Goal: Task Accomplishment & Management: Manage account settings

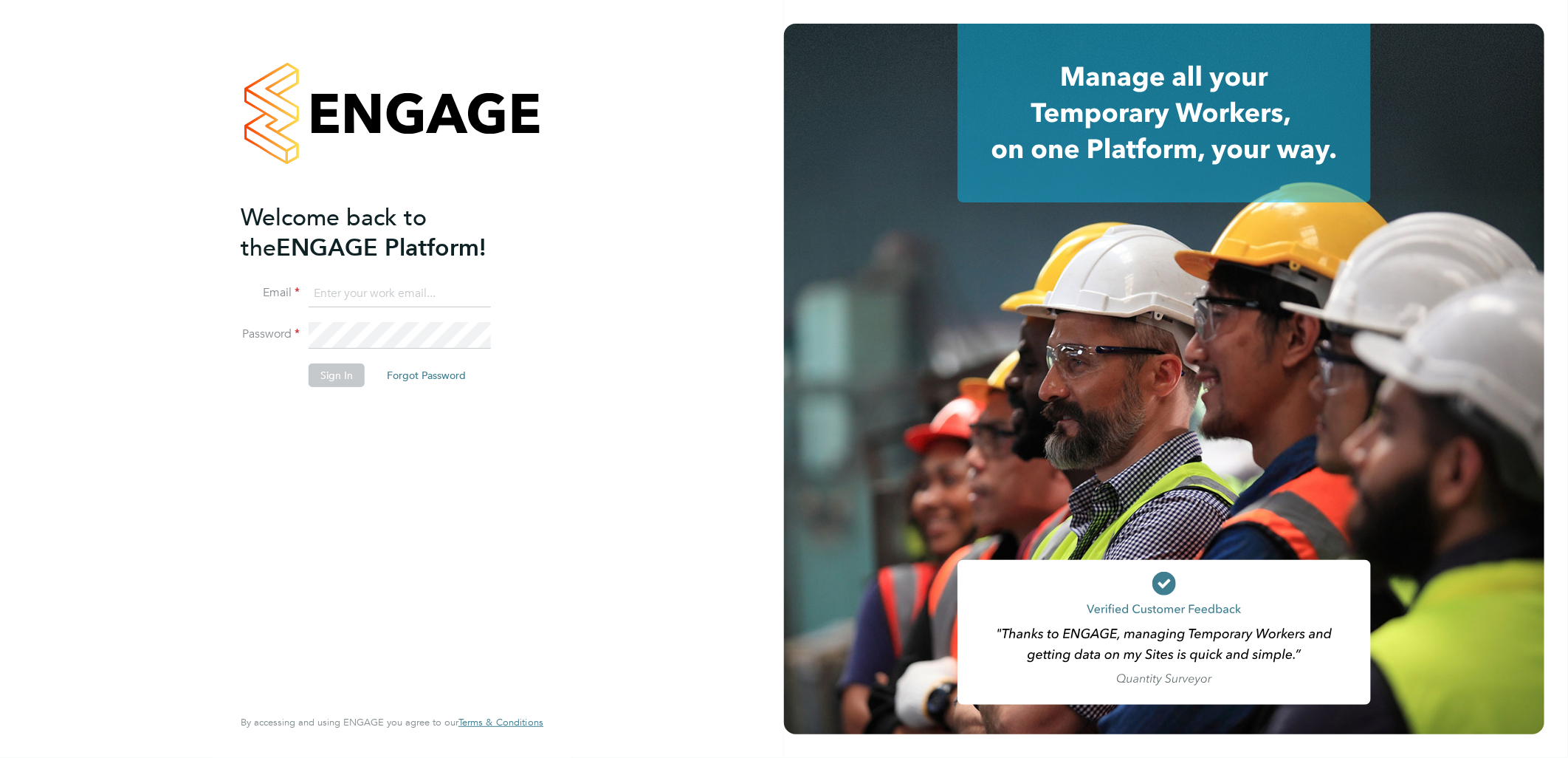
type input "g.deaton@hp4recruitment.co.uk"
click at [328, 369] on button "Sign In" at bounding box center [336, 375] width 56 height 24
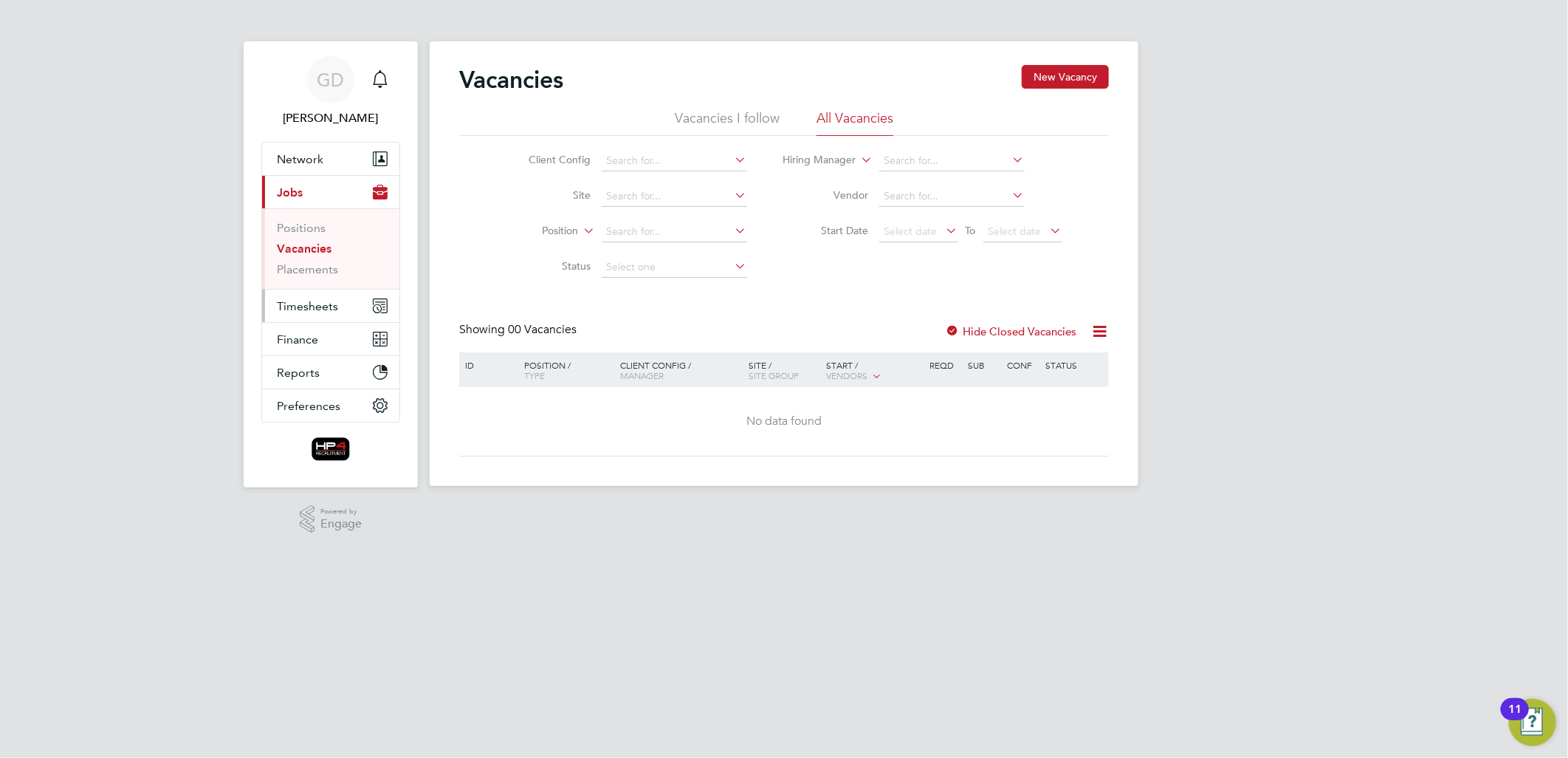
click at [314, 306] on span "Timesheets" at bounding box center [307, 306] width 62 height 14
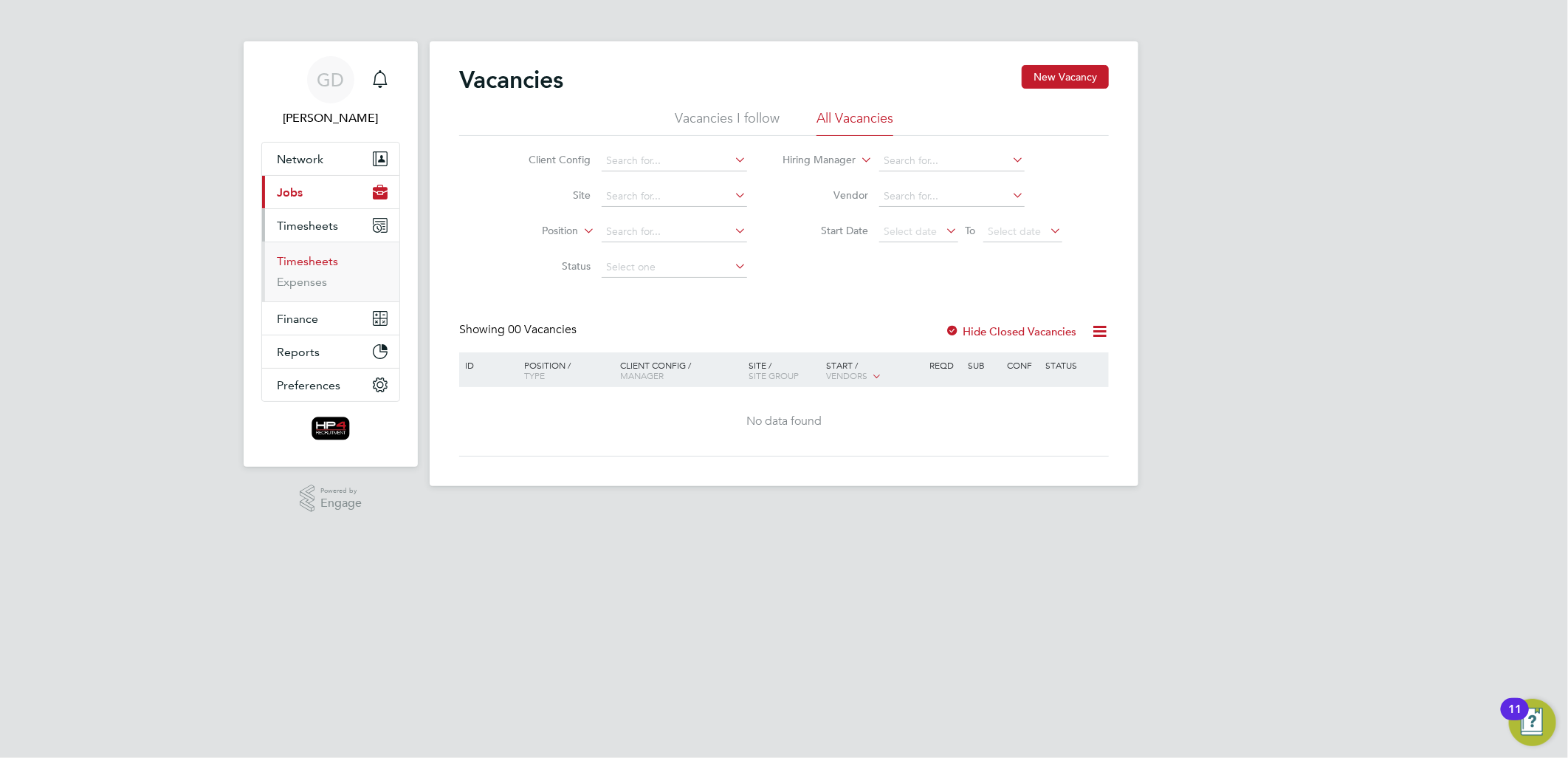
click at [301, 263] on link "Timesheets" at bounding box center [307, 260] width 62 height 14
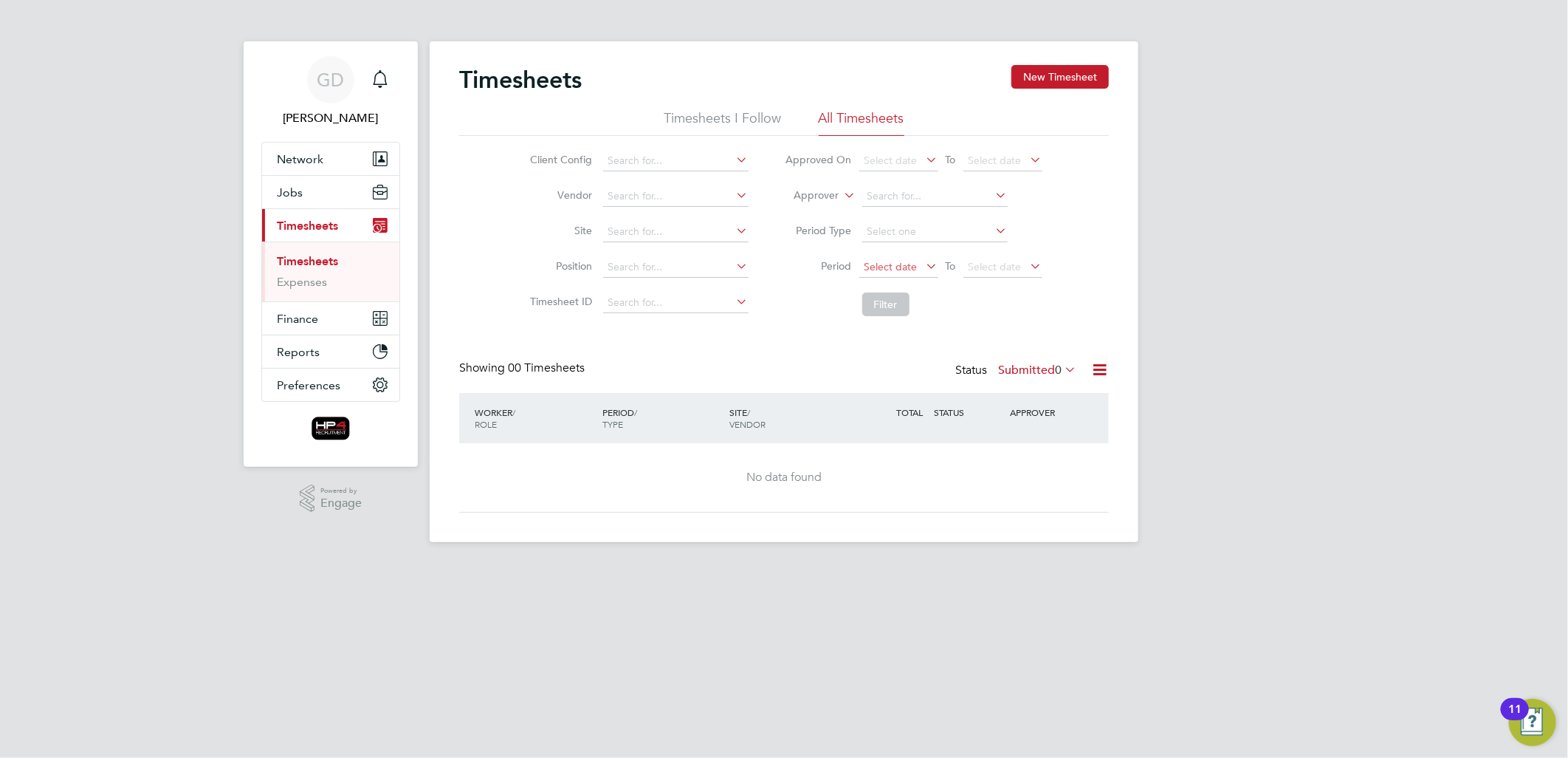
click at [882, 265] on span "Select date" at bounding box center [891, 267] width 53 height 14
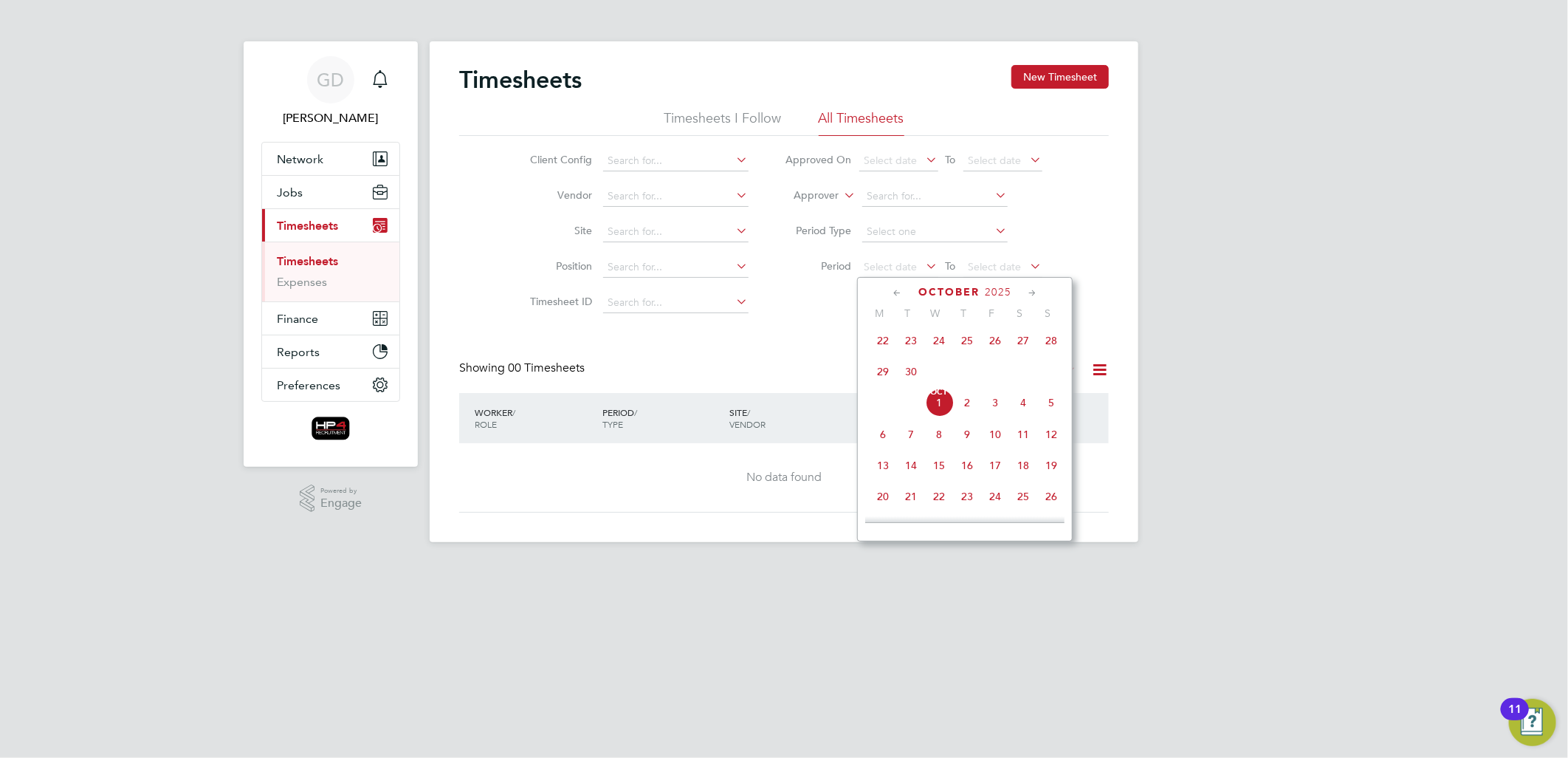
click at [886, 344] on span "22" at bounding box center [883, 340] width 28 height 28
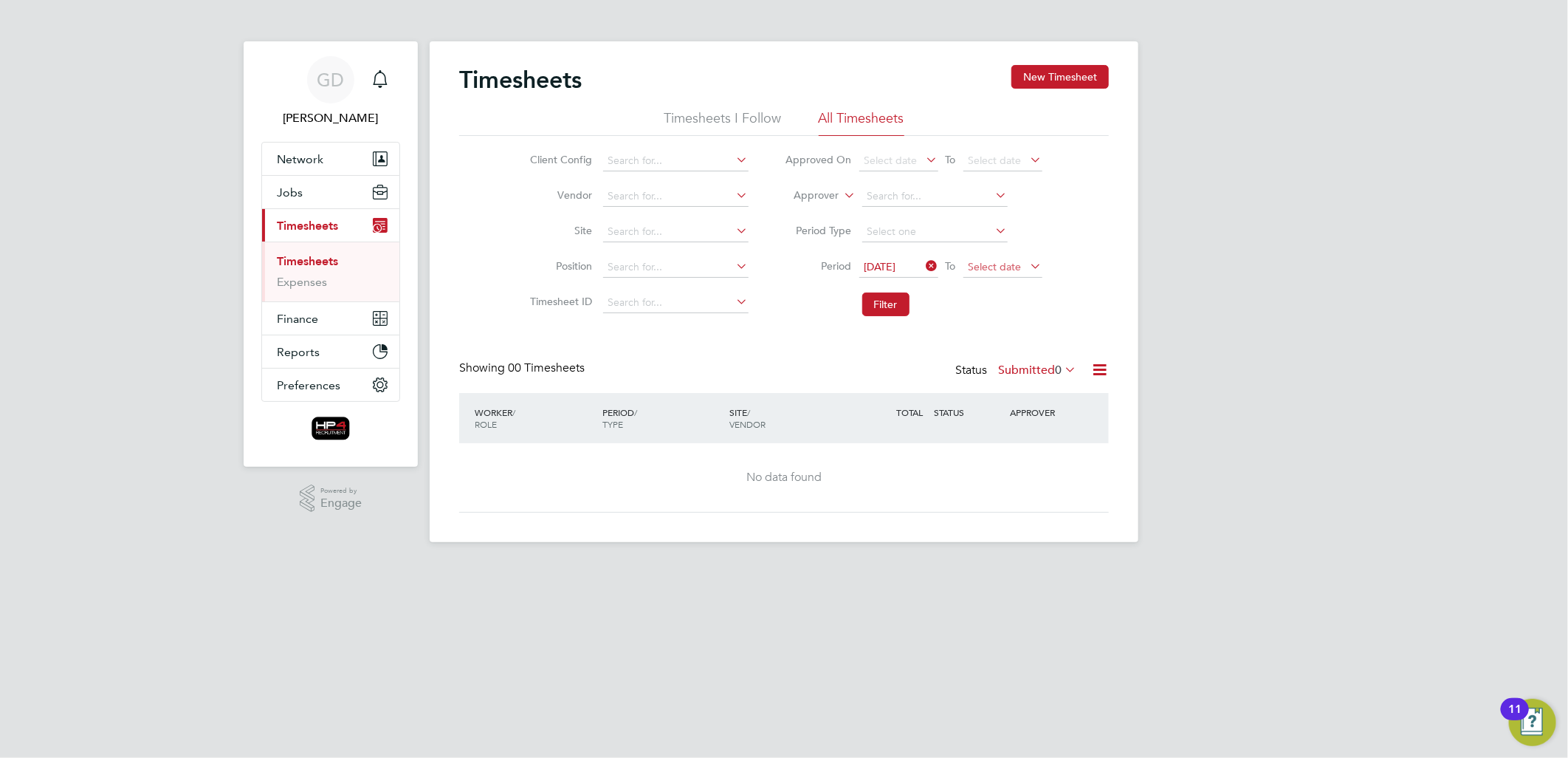
drag, startPoint x: 1013, startPoint y: 257, endPoint x: 1021, endPoint y: 266, distance: 12.0
click at [1014, 258] on span "Select date" at bounding box center [1002, 267] width 79 height 20
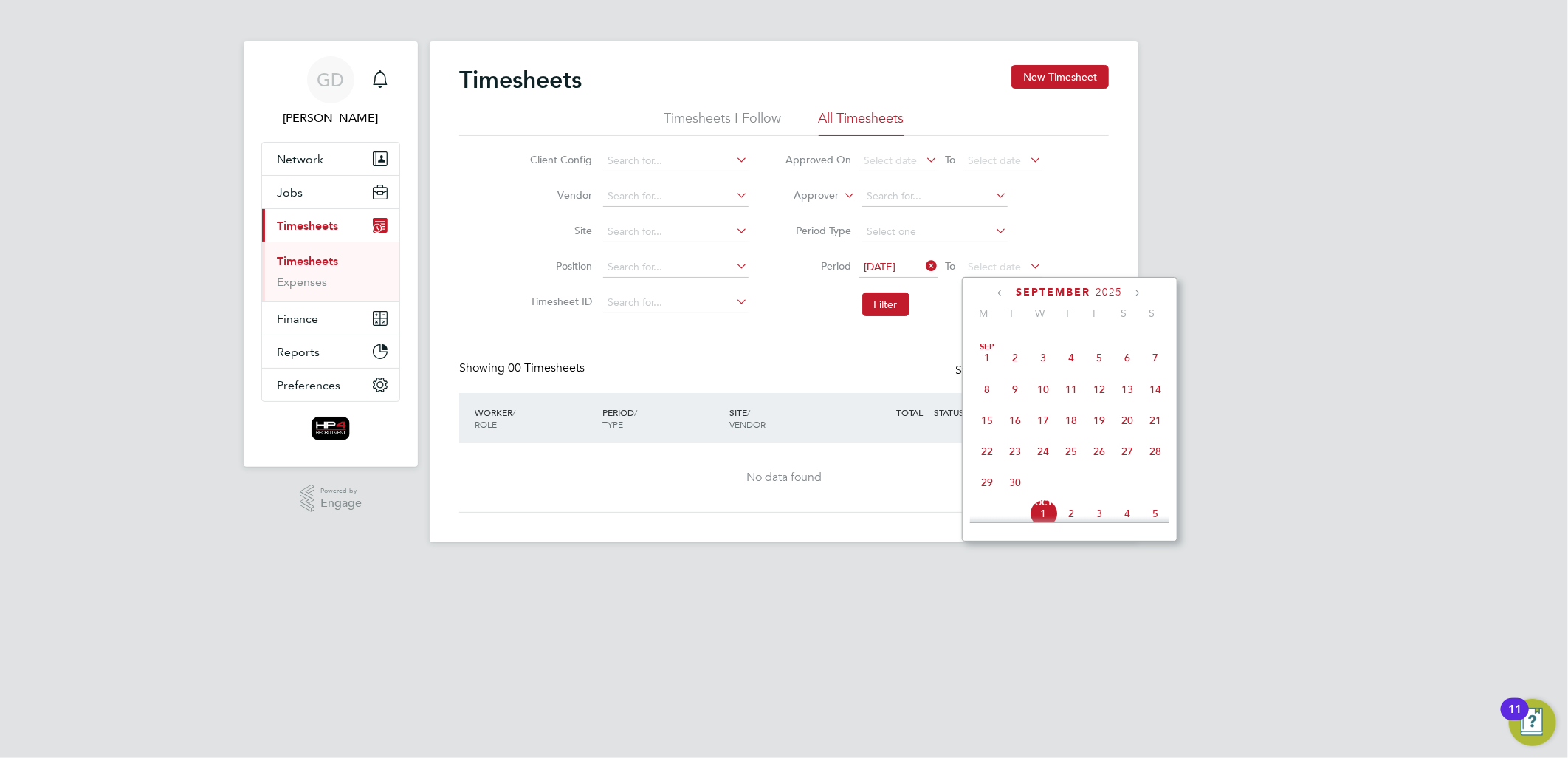
scroll to position [329, 0]
click at [1157, 426] on span "28" at bounding box center [1156, 422] width 28 height 28
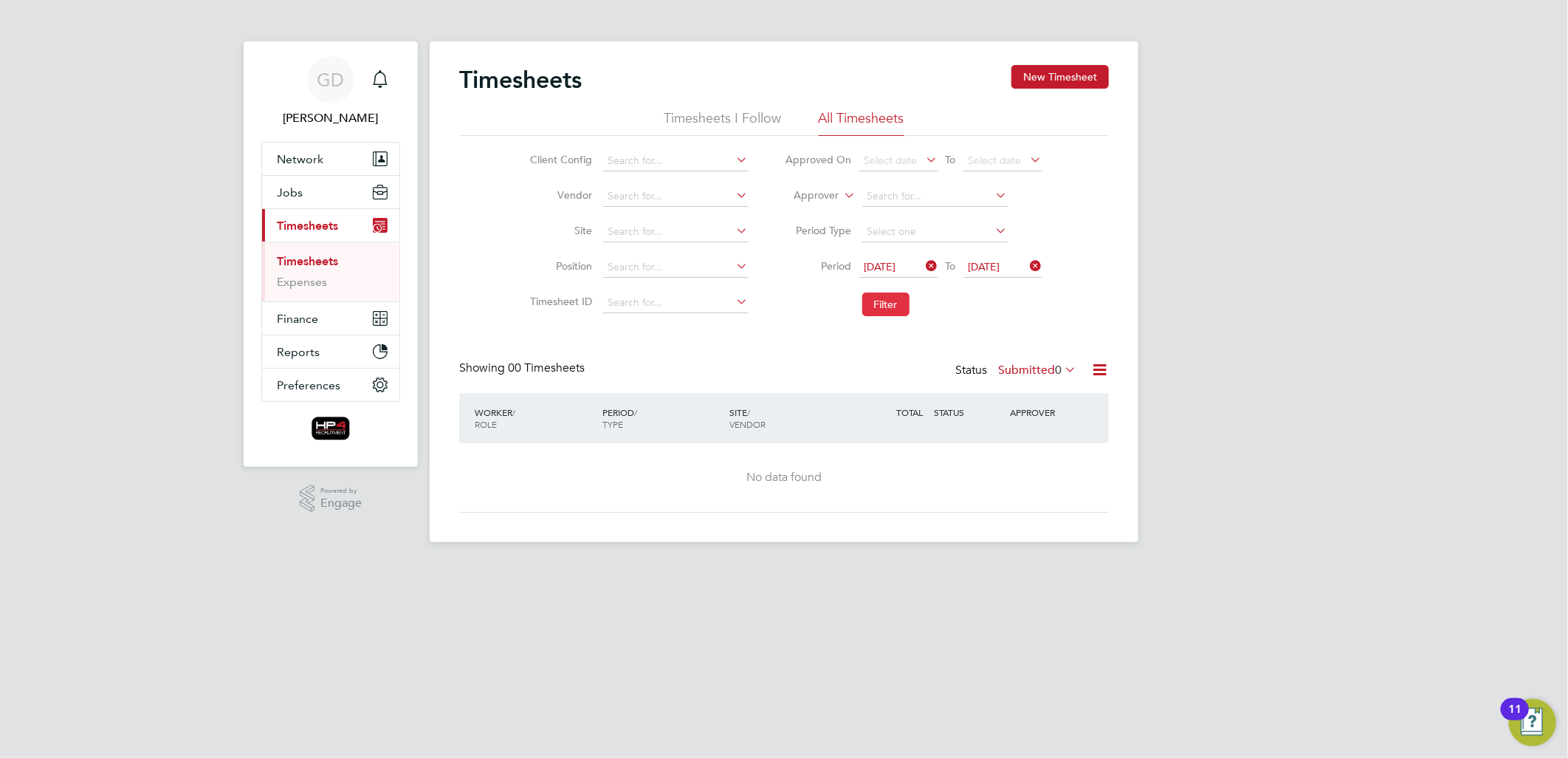
click at [895, 311] on button "Filter" at bounding box center [886, 305] width 47 height 24
click at [1022, 365] on label "Submitted 0" at bounding box center [1037, 370] width 78 height 15
click at [1031, 452] on li "Approved" at bounding box center [1029, 458] width 68 height 21
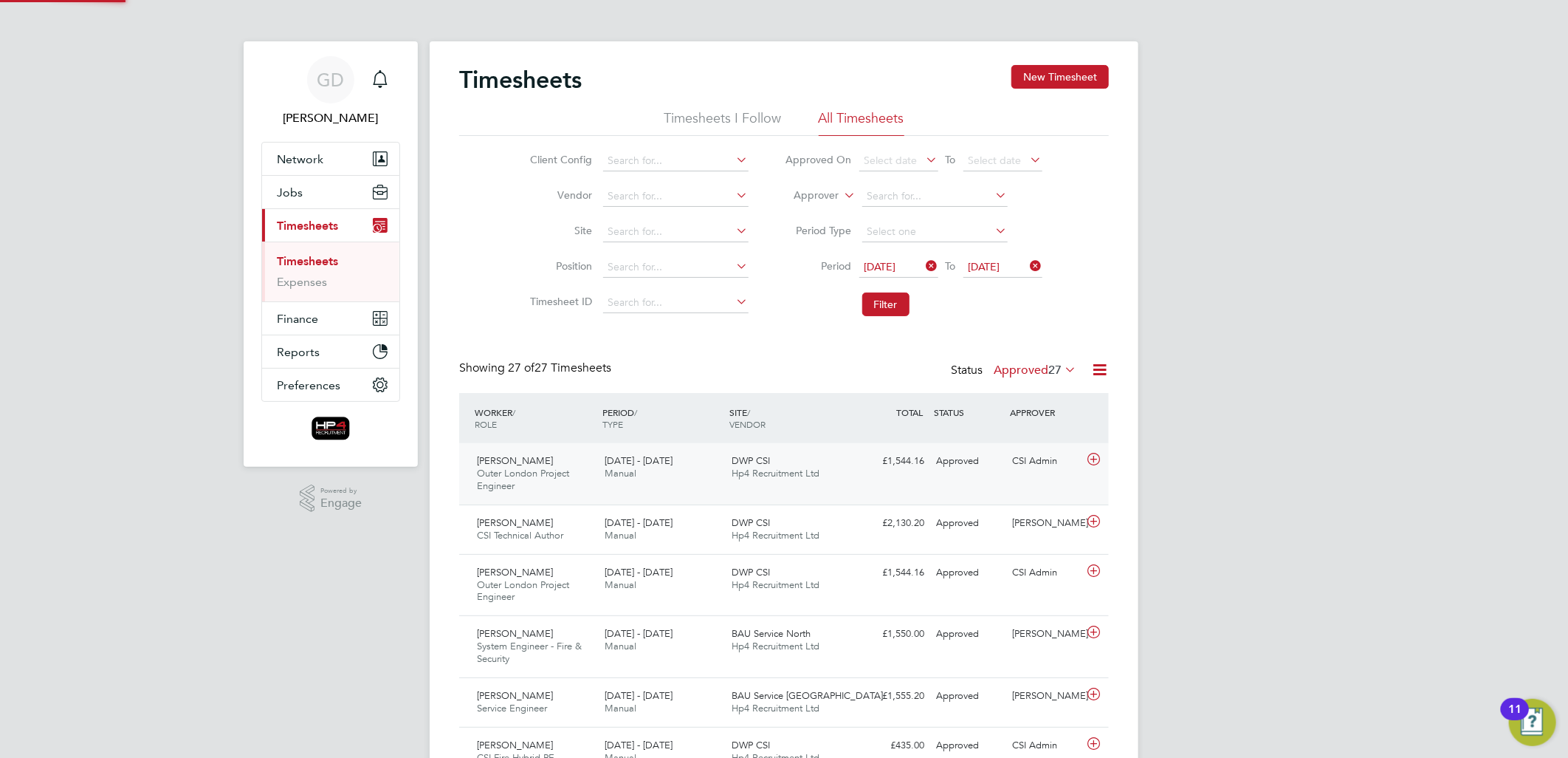
scroll to position [0, 0]
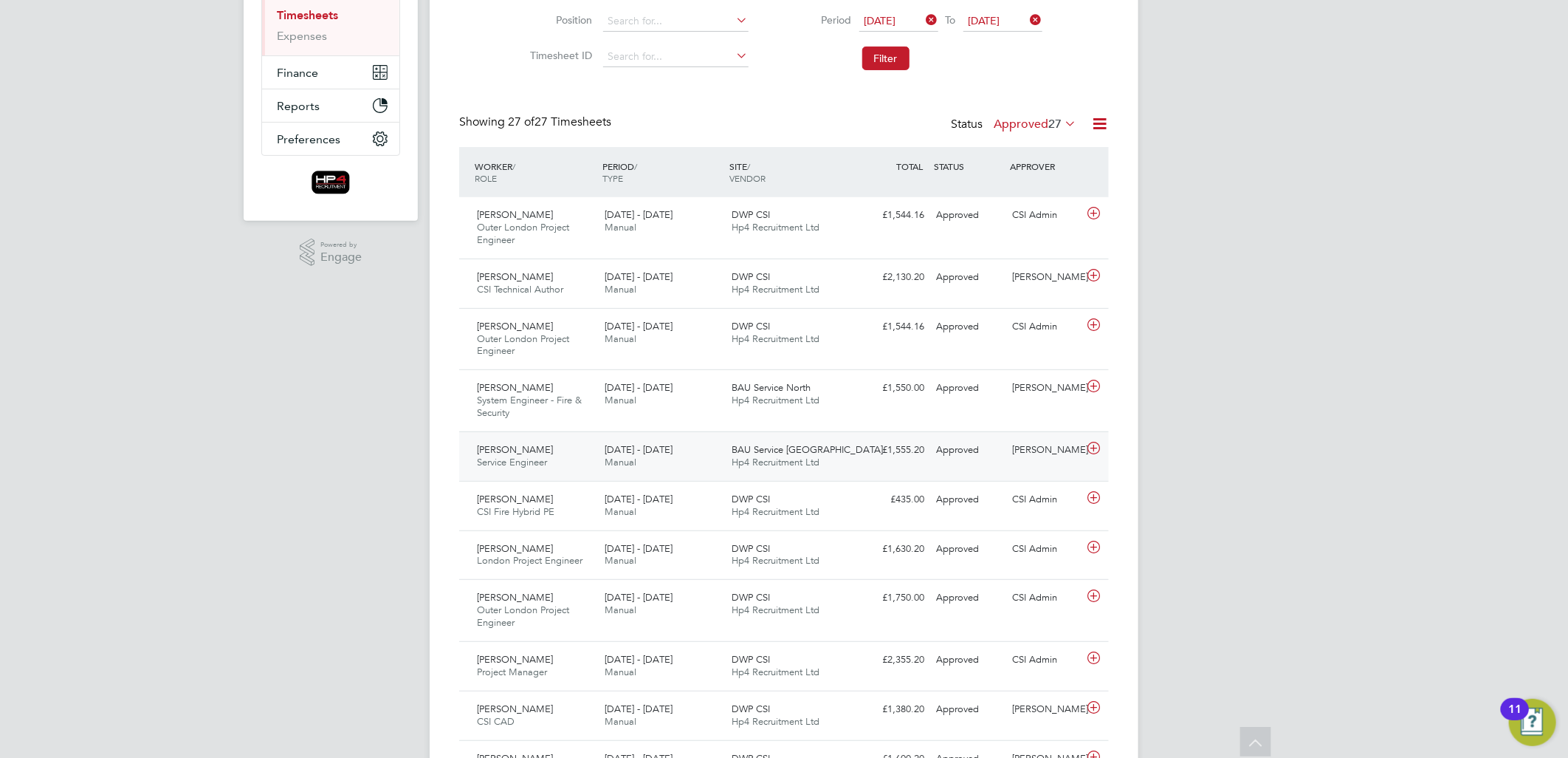
click at [646, 452] on span "[DATE] - [DATE]" at bounding box center [638, 450] width 68 height 13
